Goal: Transaction & Acquisition: Purchase product/service

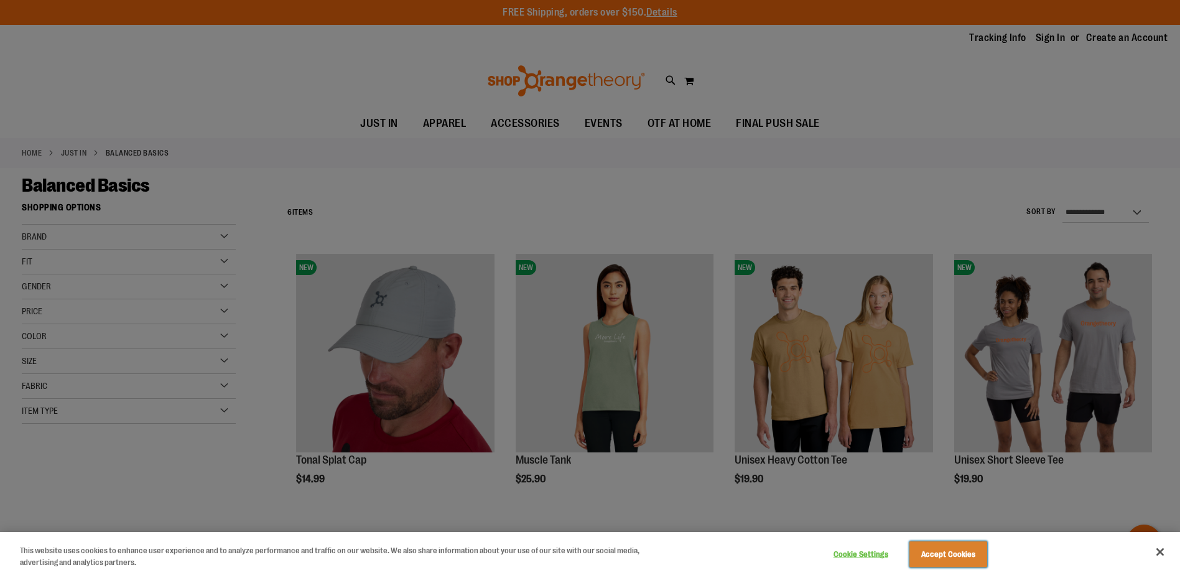
click at [950, 560] on button "Accept Cookies" at bounding box center [948, 554] width 78 height 26
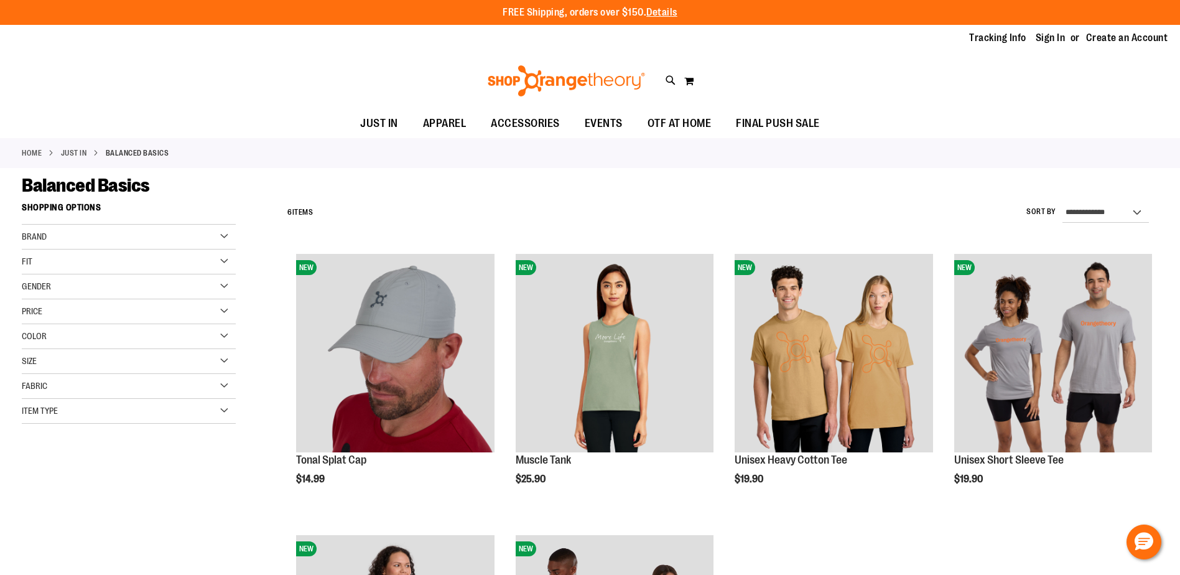
click at [220, 287] on div "Gender" at bounding box center [129, 286] width 214 height 25
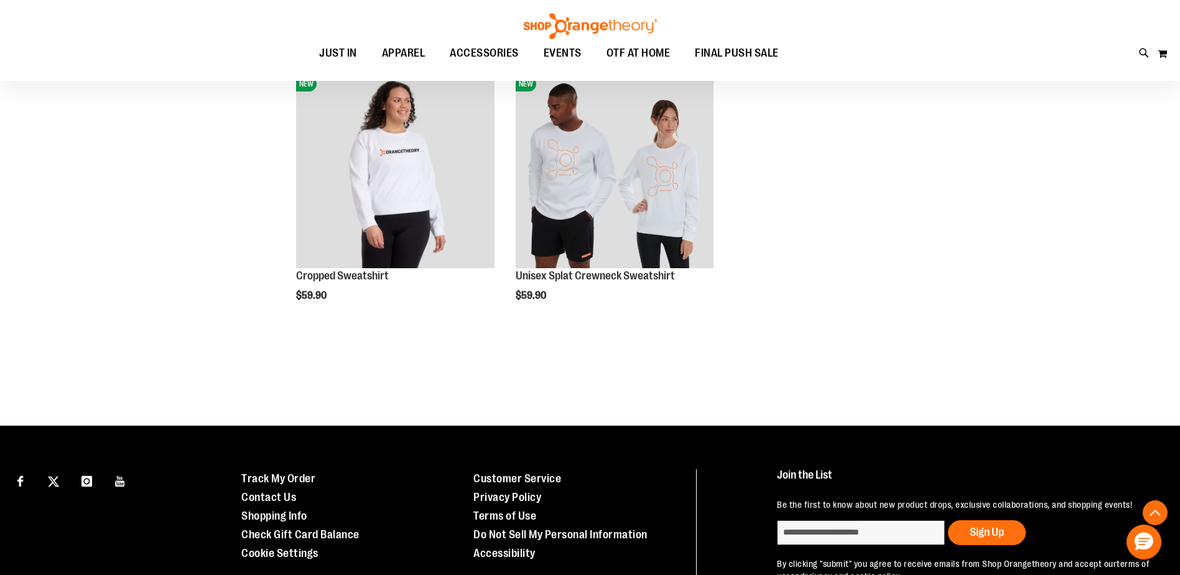
scroll to position [489, 0]
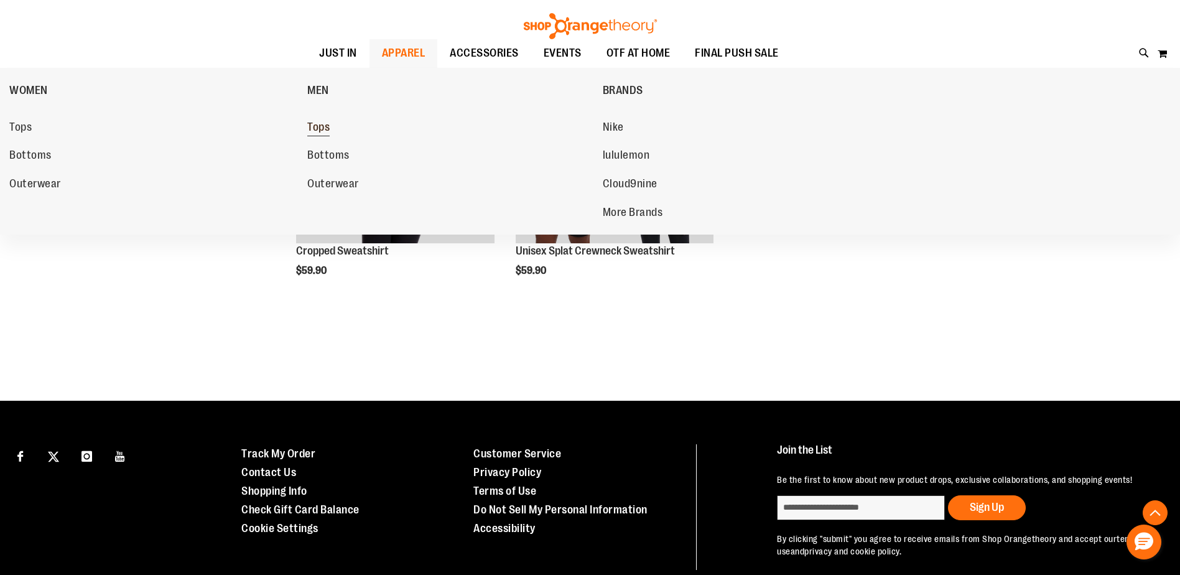
click at [320, 134] on span "Tops" at bounding box center [318, 129] width 22 height 16
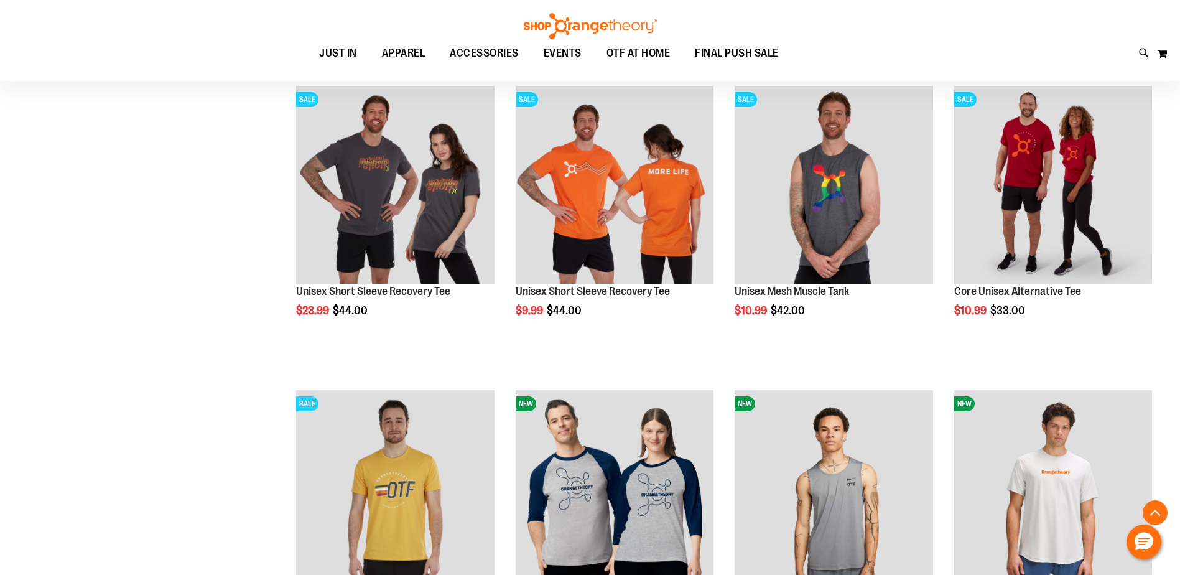
scroll to position [514, 0]
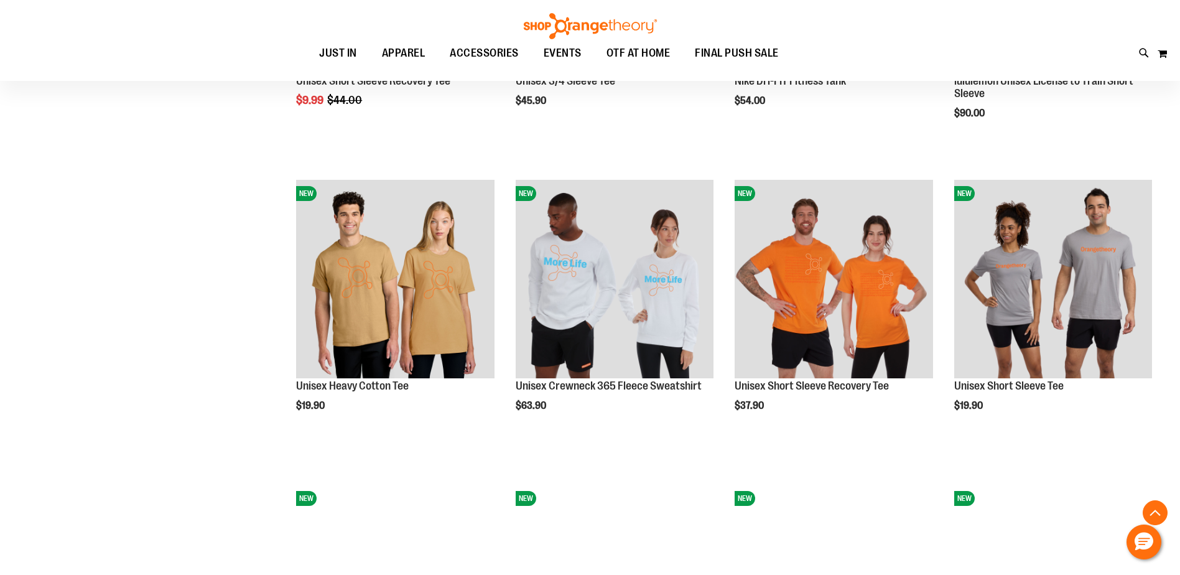
scroll to position [1036, 0]
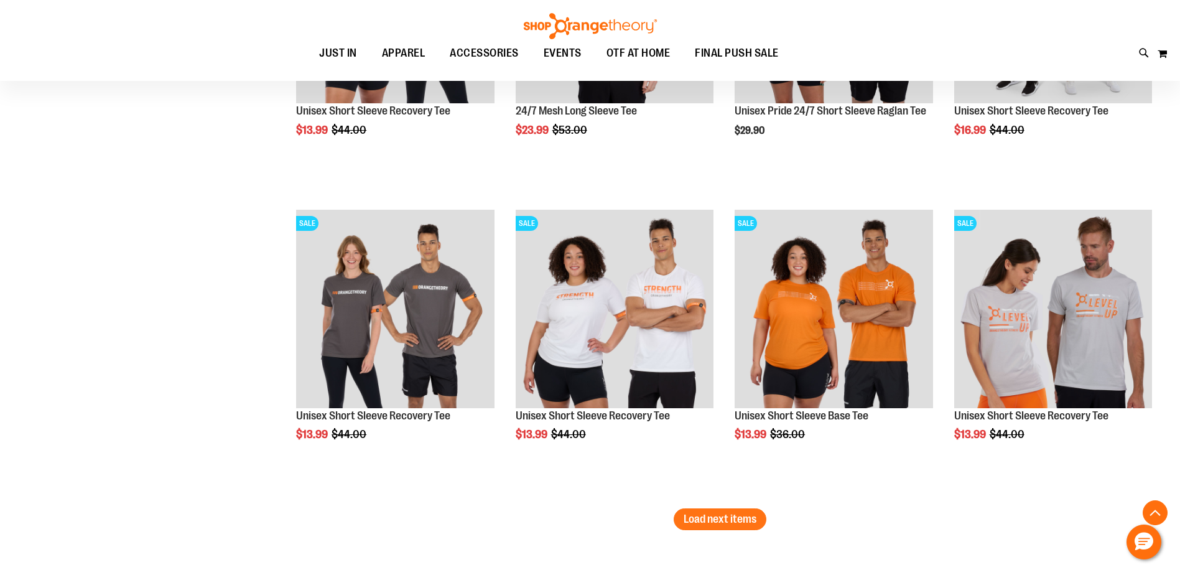
scroll to position [2528, 0]
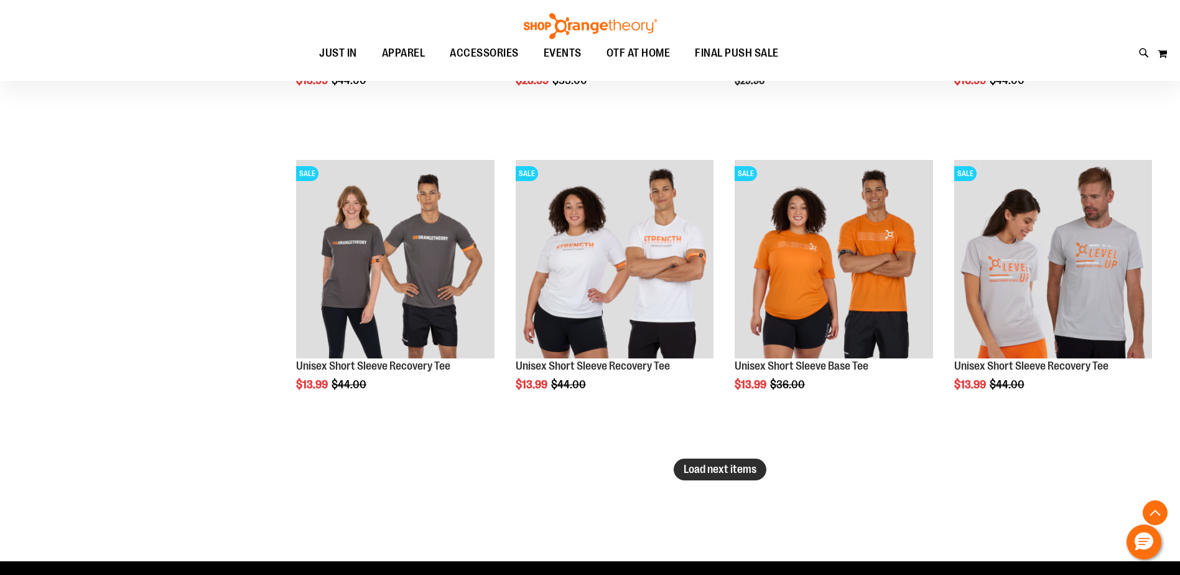
click at [726, 470] on span "Load next items" at bounding box center [719, 469] width 73 height 12
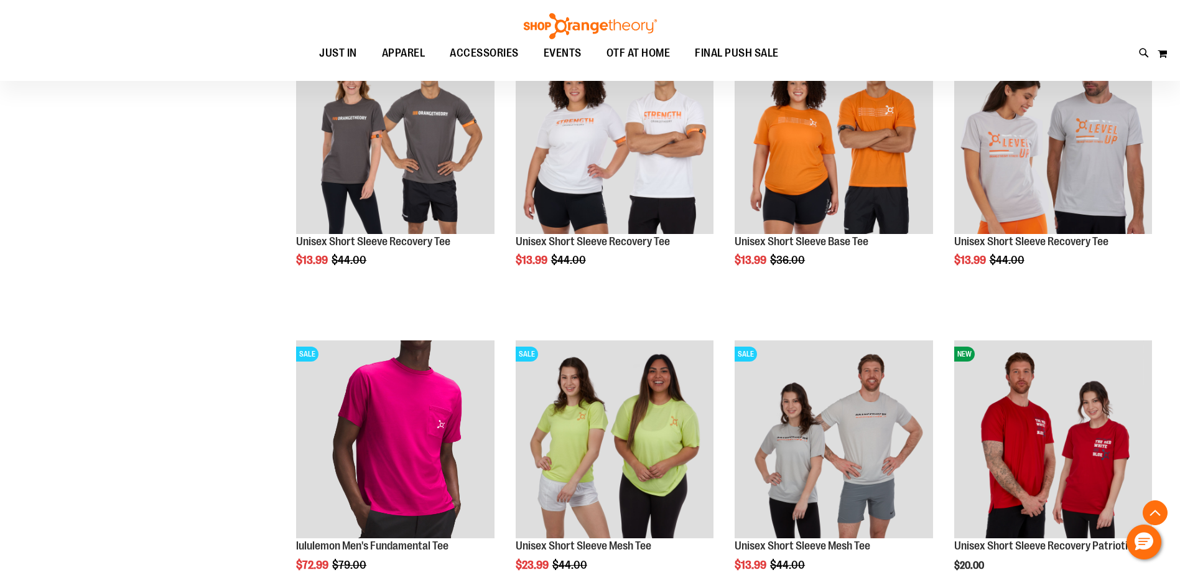
scroll to position [2619, 0]
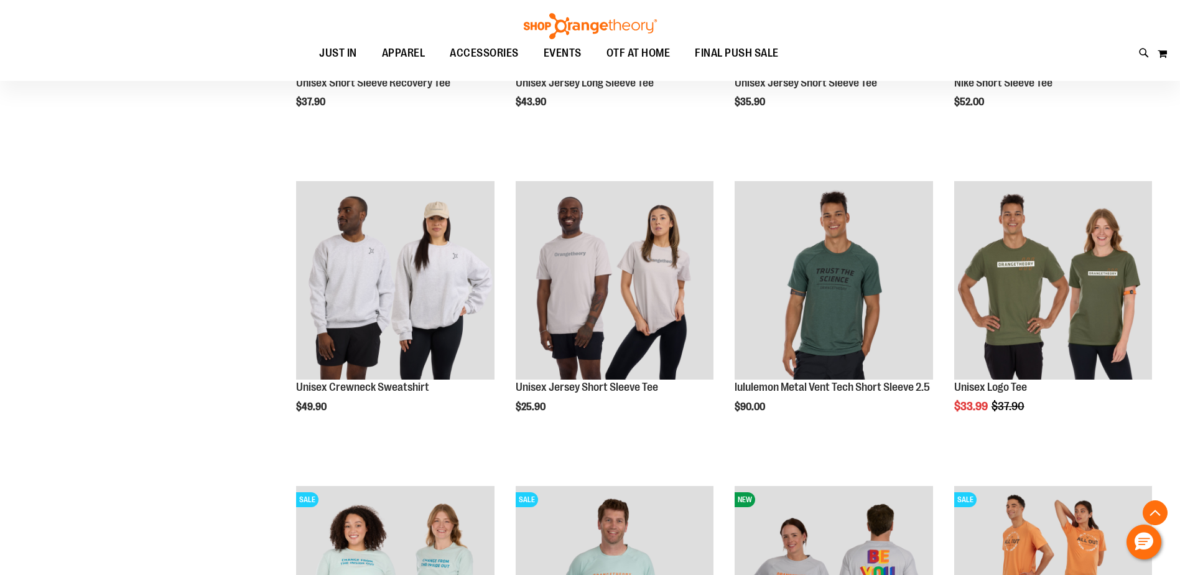
scroll to position [1790, 0]
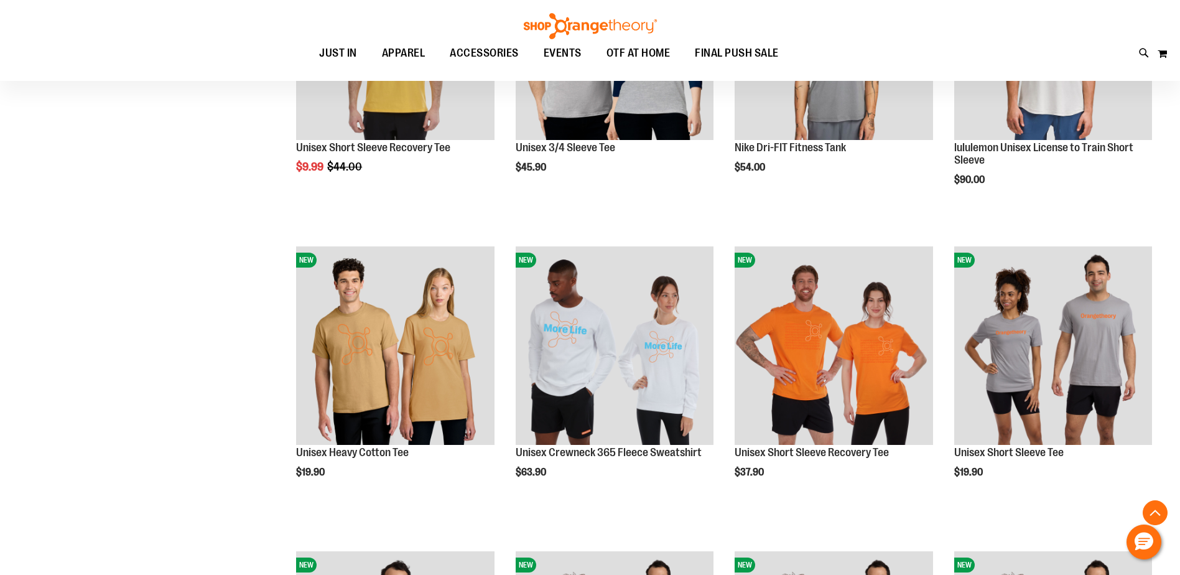
scroll to position [870, 0]
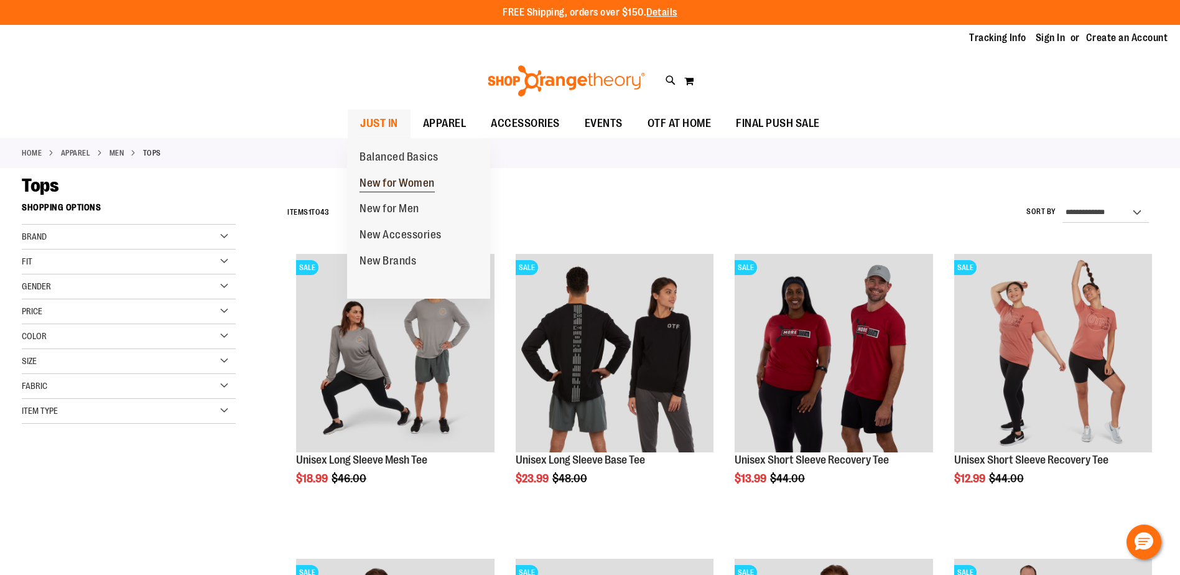
click at [400, 177] on span "New for Women" at bounding box center [396, 185] width 75 height 16
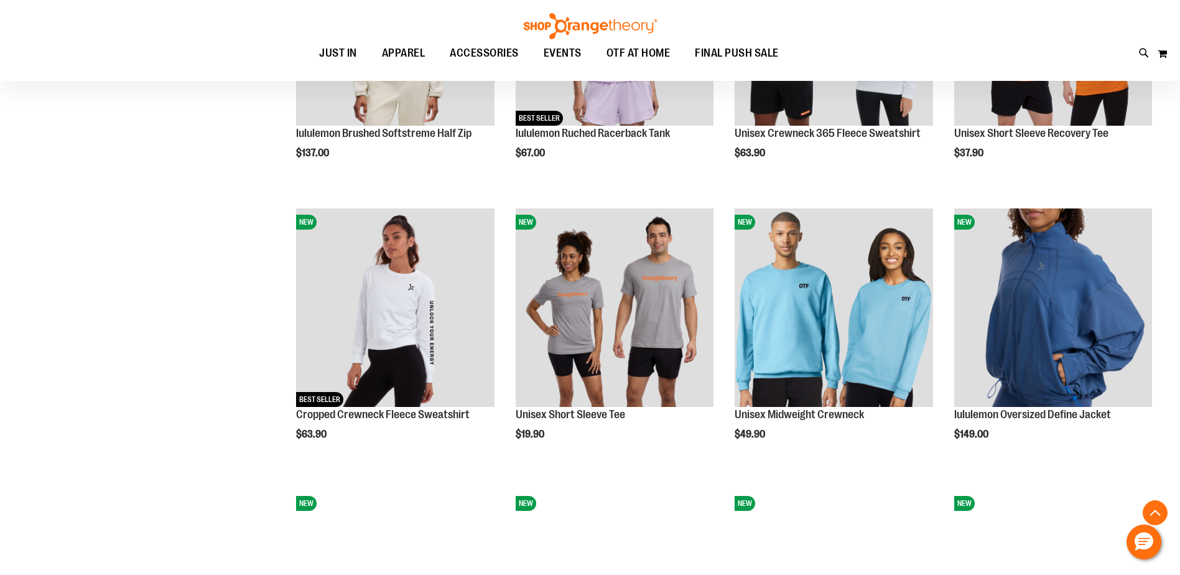
scroll to position [920, 0]
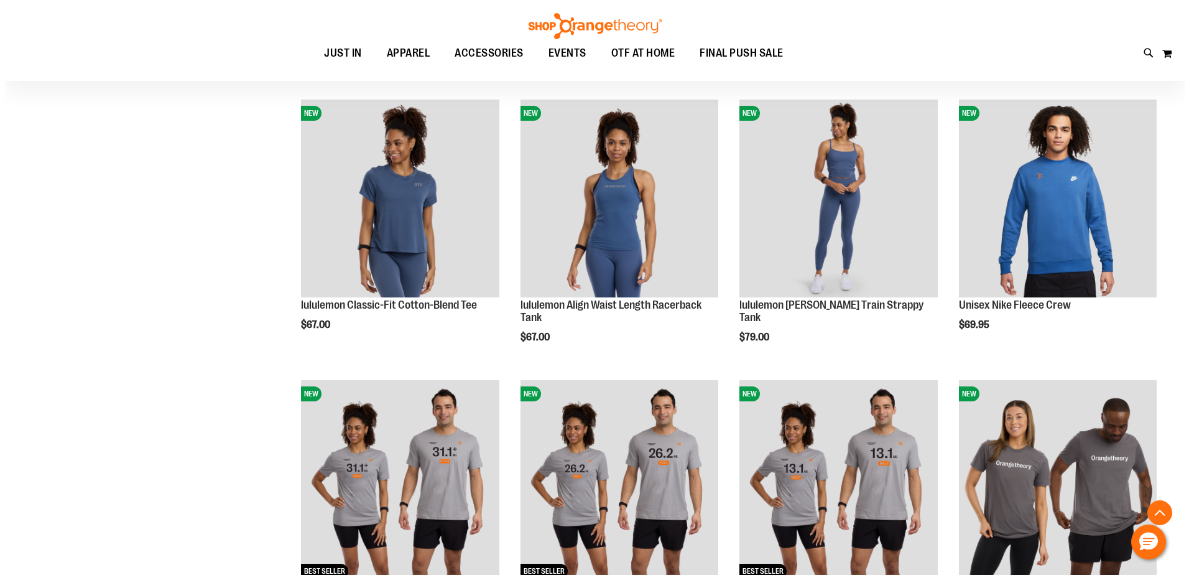
scroll to position [1318, 0]
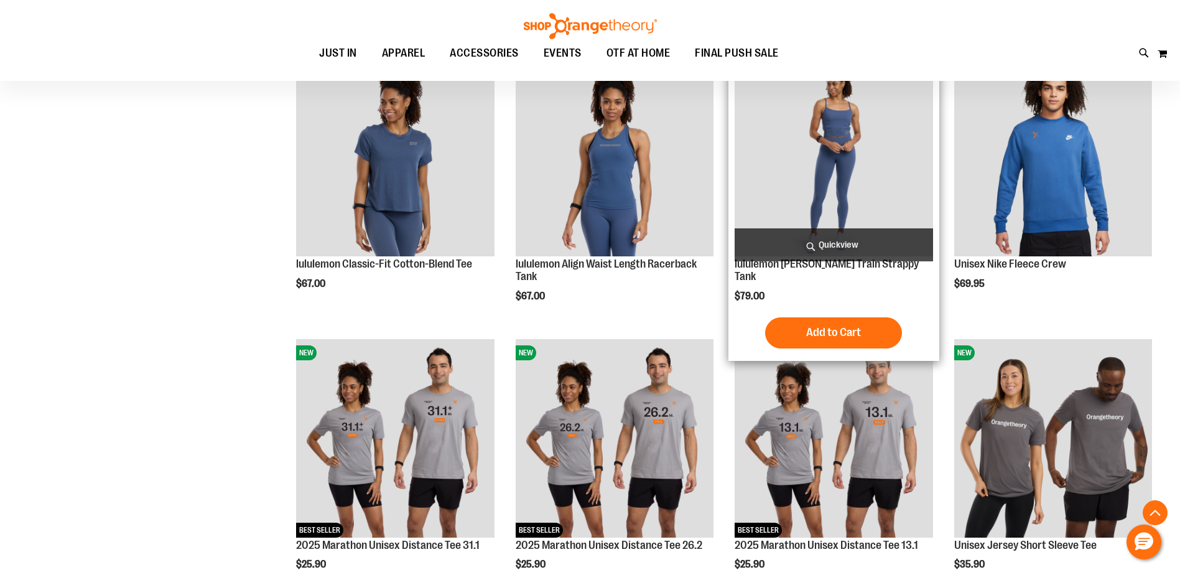
click at [808, 247] on span "Quickview" at bounding box center [833, 244] width 198 height 33
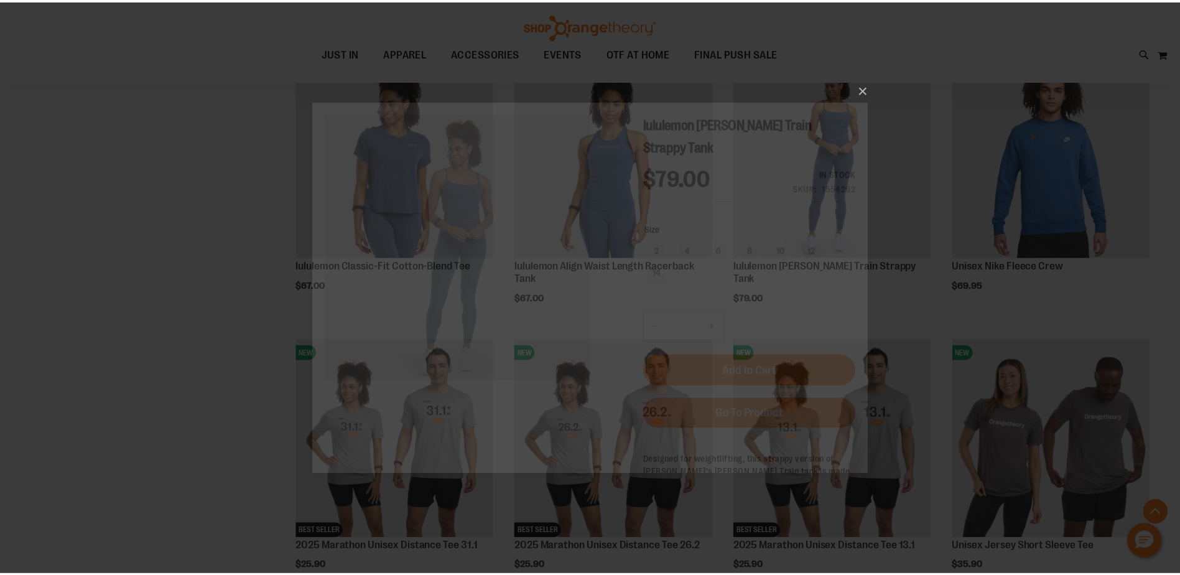
scroll to position [0, 0]
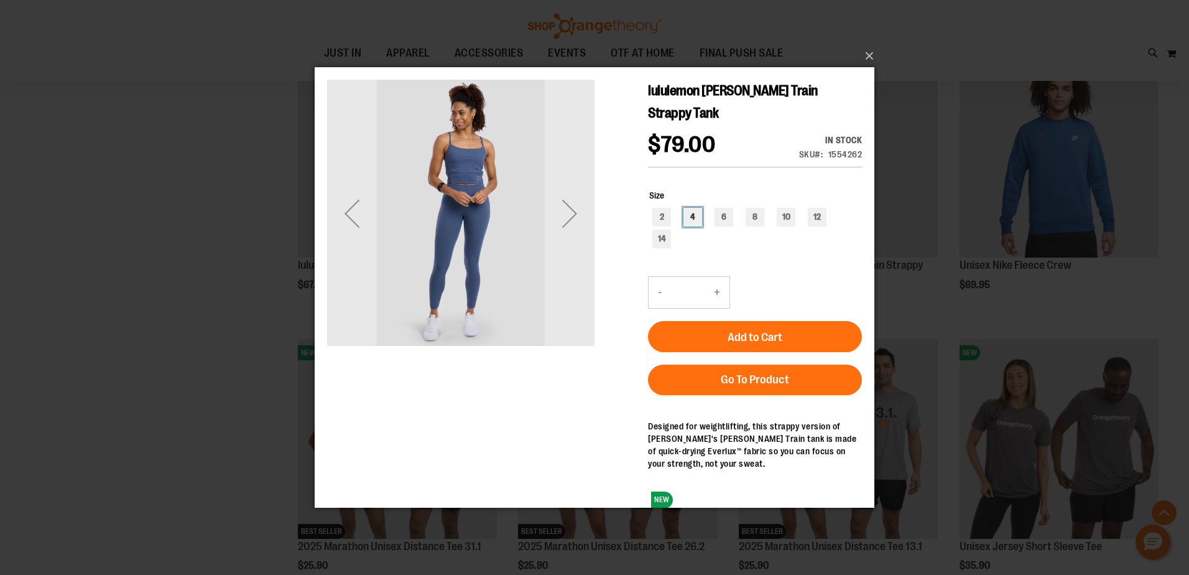
click at [693, 207] on div "4" at bounding box center [692, 216] width 19 height 19
type input "***"
click at [574, 206] on div "Next" at bounding box center [570, 213] width 50 height 50
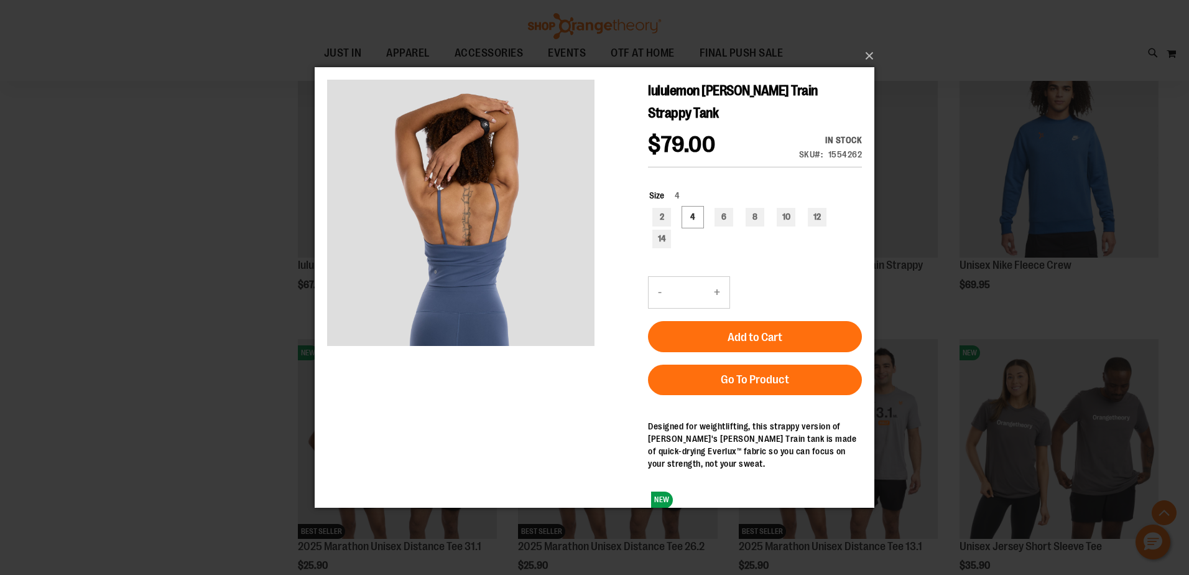
click at [657, 276] on button "-" at bounding box center [660, 291] width 22 height 31
click at [658, 276] on button "-" at bounding box center [660, 291] width 22 height 31
click at [863, 57] on button "×" at bounding box center [598, 55] width 560 height 27
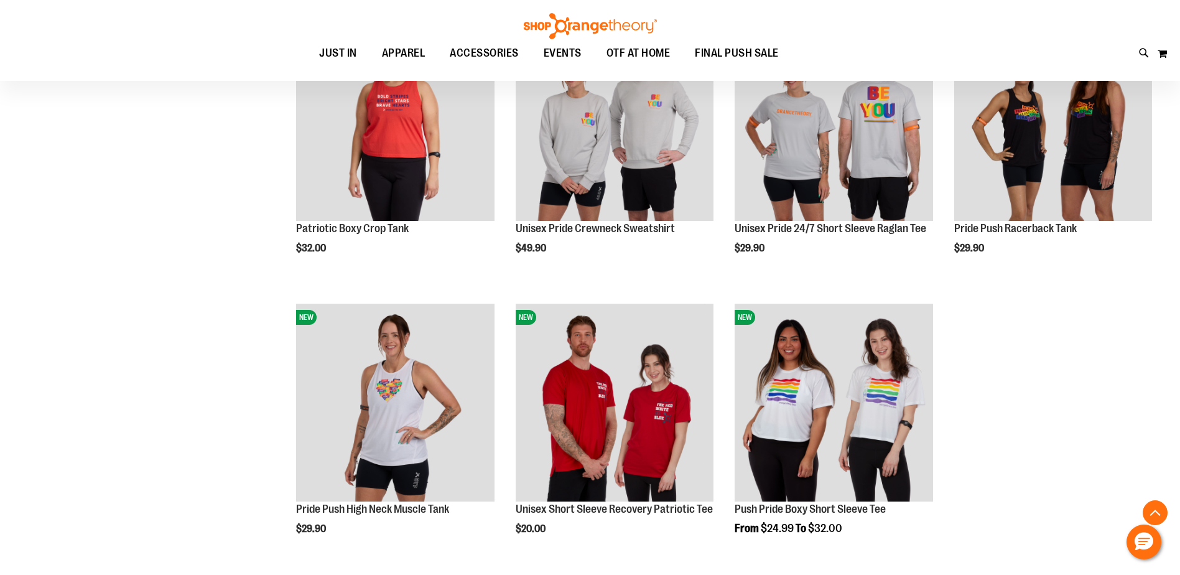
scroll to position [1932, 0]
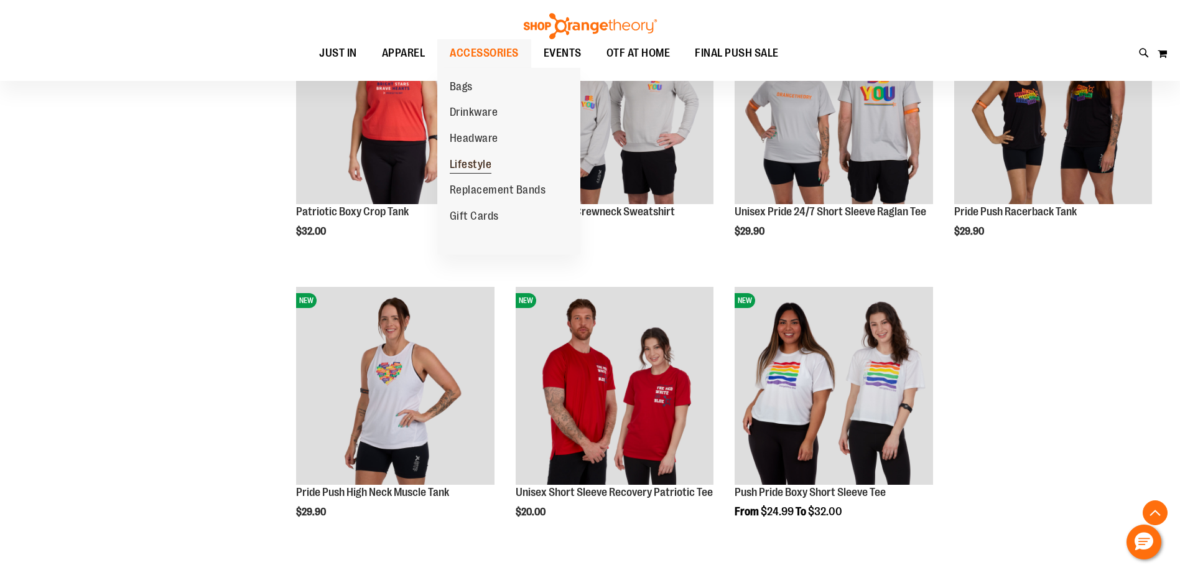
click at [477, 161] on span "Lifestyle" at bounding box center [471, 166] width 42 height 16
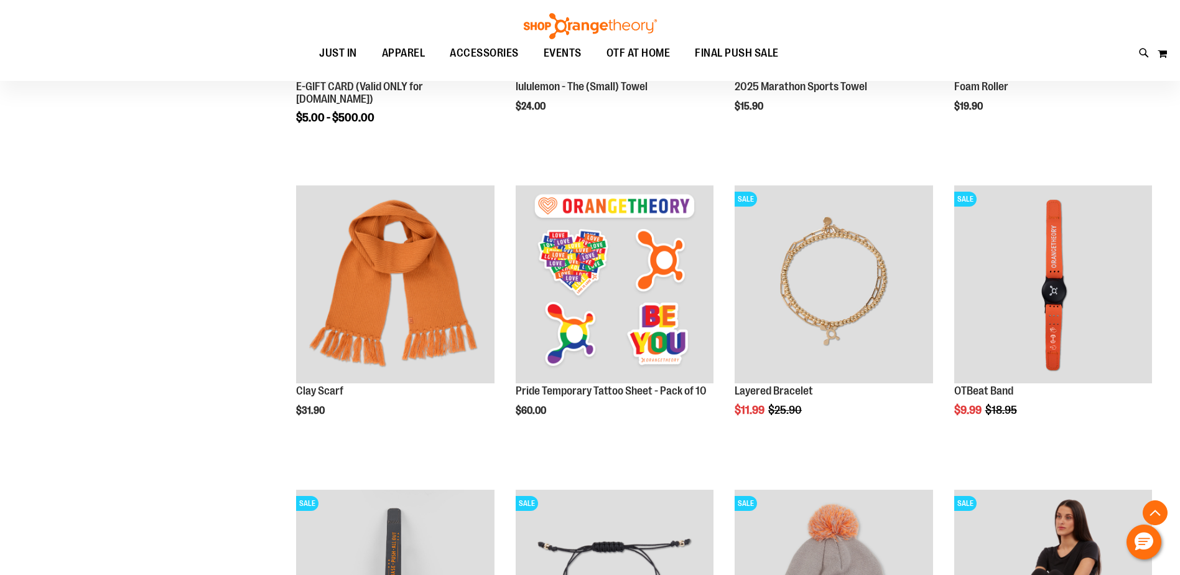
scroll to position [397, 0]
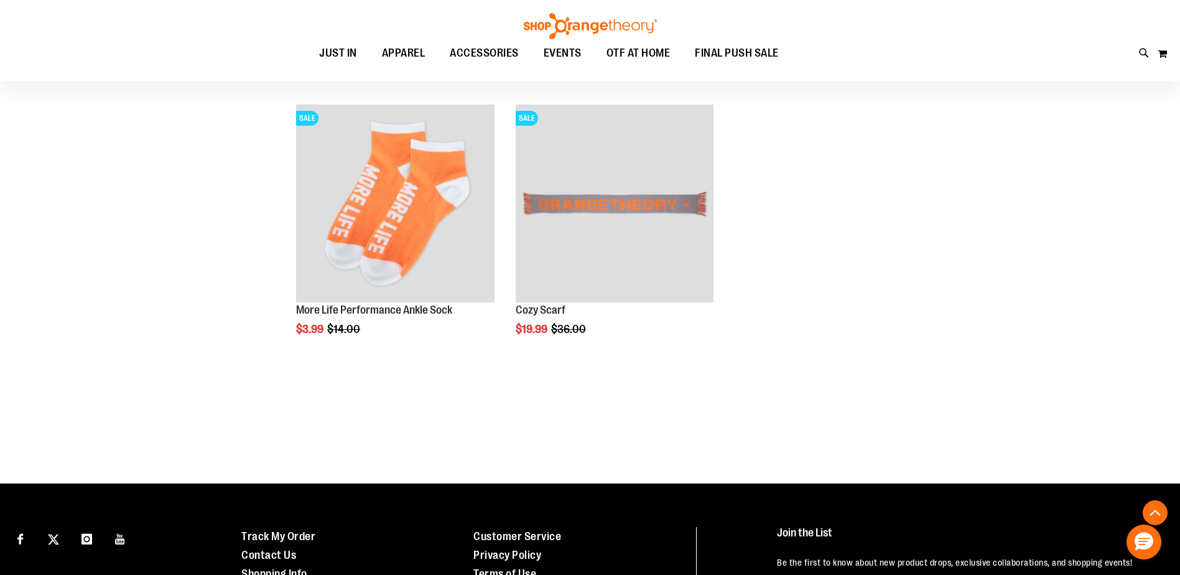
scroll to position [1350, 0]
